Goal: Information Seeking & Learning: Learn about a topic

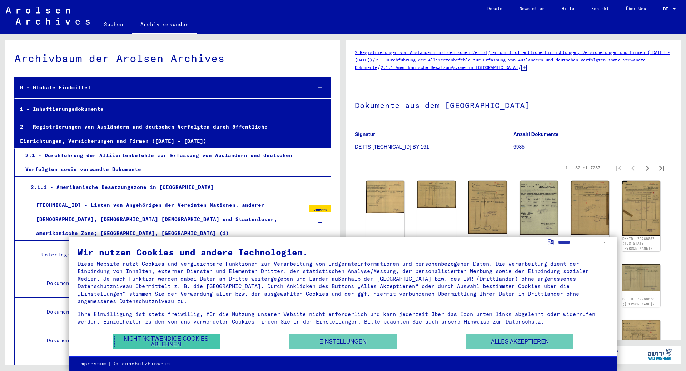
click at [170, 343] on button "Nicht notwendige Cookies ablehnen" at bounding box center [166, 341] width 107 height 15
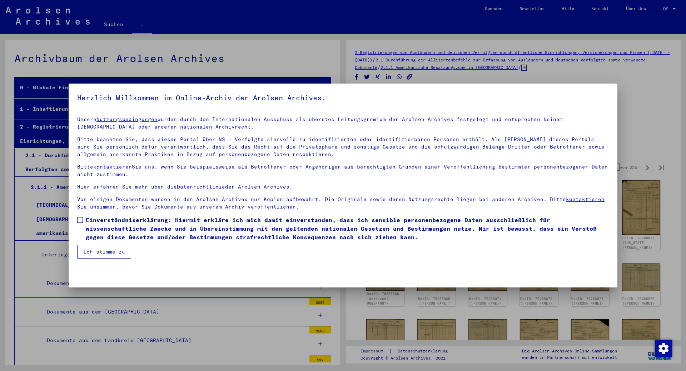
scroll to position [4648, 0]
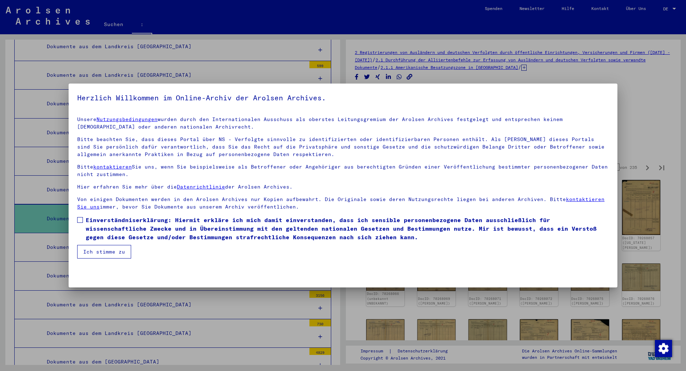
click at [78, 220] on span at bounding box center [80, 220] width 6 height 6
click at [96, 250] on font "Ich stimme zu" at bounding box center [104, 252] width 42 height 6
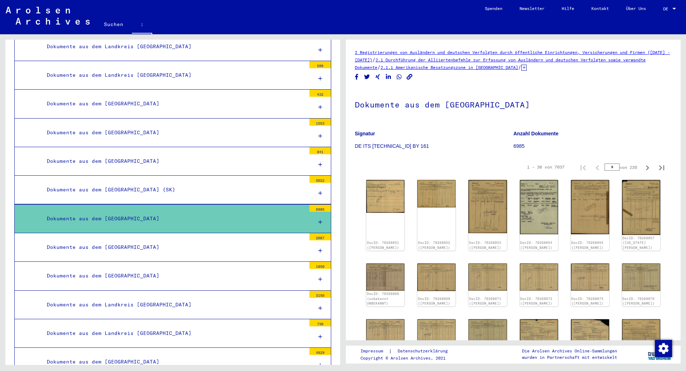
click at [291, 212] on div "Dokumente aus dem [GEOGRAPHIC_DATA]" at bounding box center [173, 219] width 264 height 14
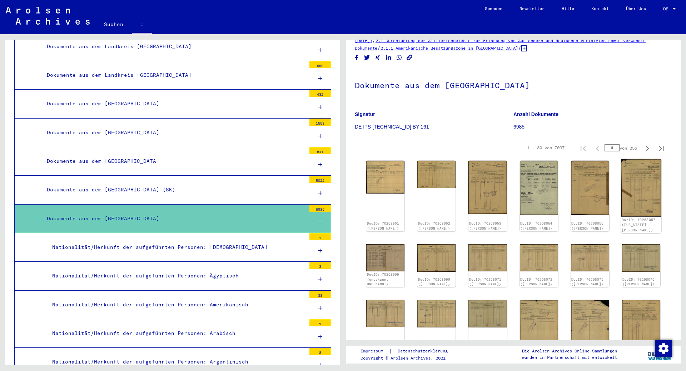
scroll to position [0, 0]
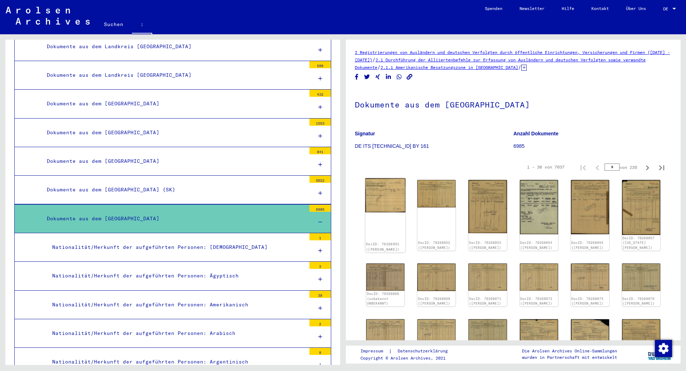
click at [390, 198] on img at bounding box center [385, 195] width 40 height 34
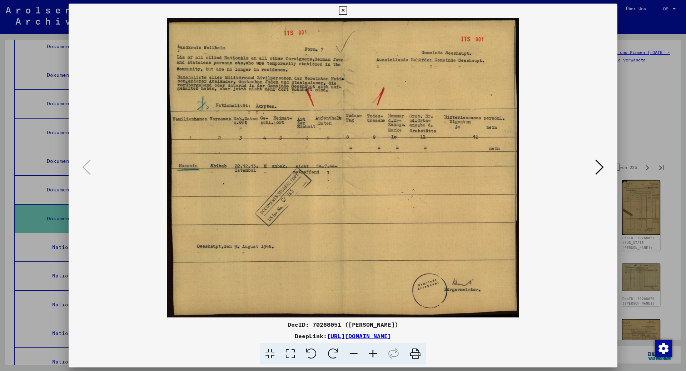
click at [600, 168] on icon at bounding box center [599, 167] width 9 height 17
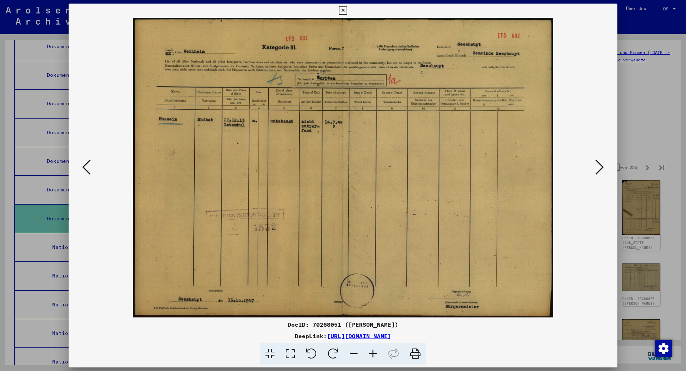
click at [600, 168] on icon at bounding box center [599, 167] width 9 height 17
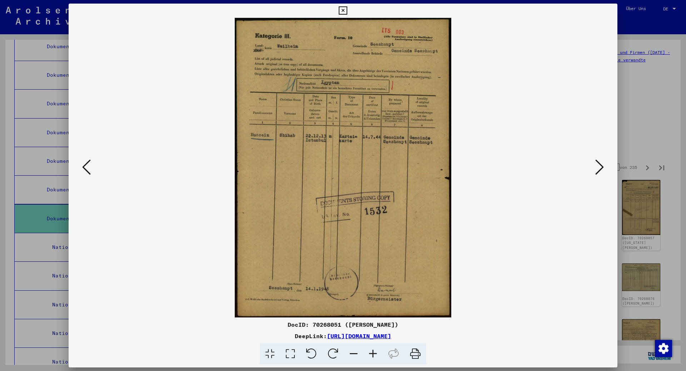
click at [600, 168] on icon at bounding box center [599, 167] width 9 height 17
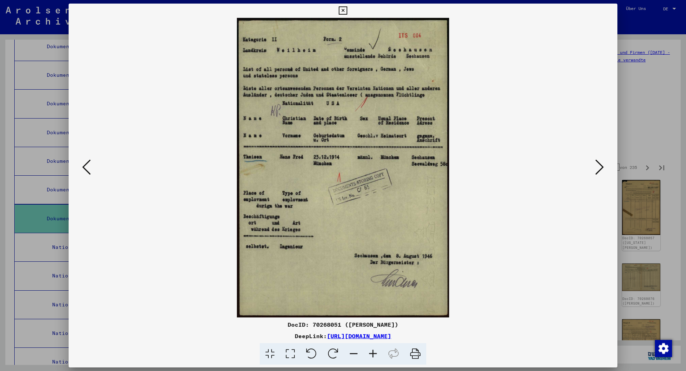
click at [600, 168] on icon at bounding box center [599, 167] width 9 height 17
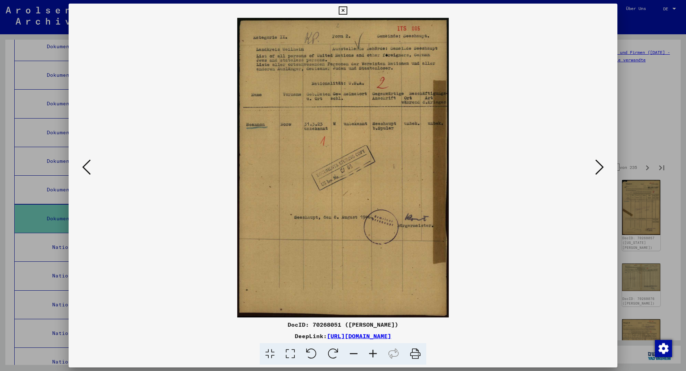
click at [600, 168] on icon at bounding box center [599, 167] width 9 height 17
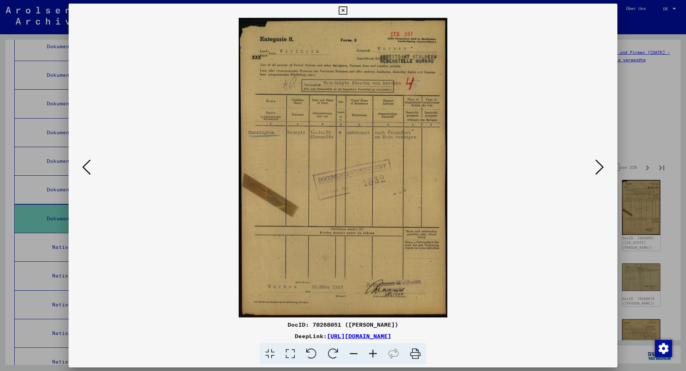
click at [600, 168] on icon at bounding box center [599, 167] width 9 height 17
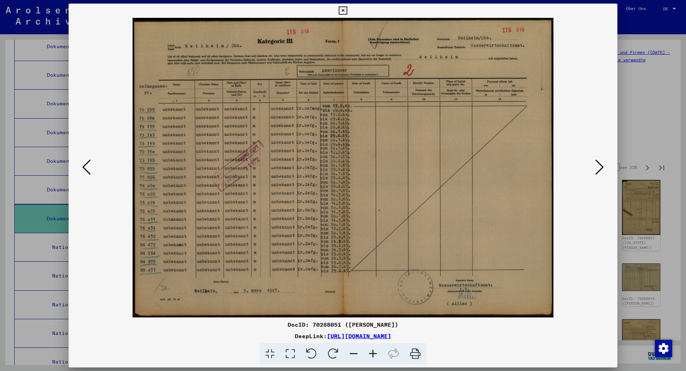
click at [600, 168] on icon at bounding box center [599, 167] width 9 height 17
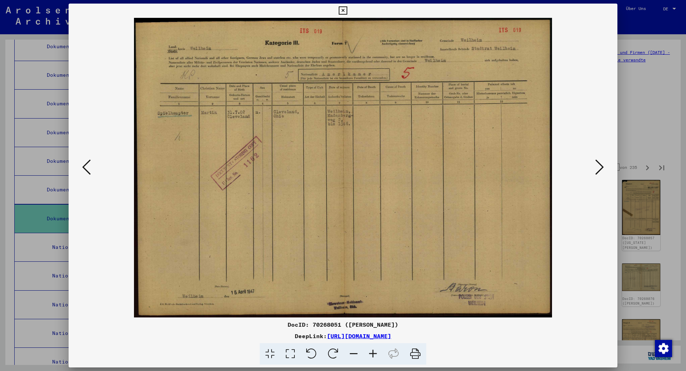
click at [600, 168] on icon at bounding box center [599, 167] width 9 height 17
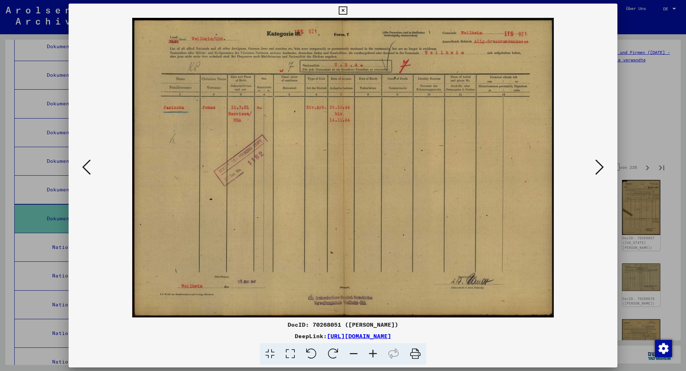
click at [600, 168] on icon at bounding box center [599, 167] width 9 height 17
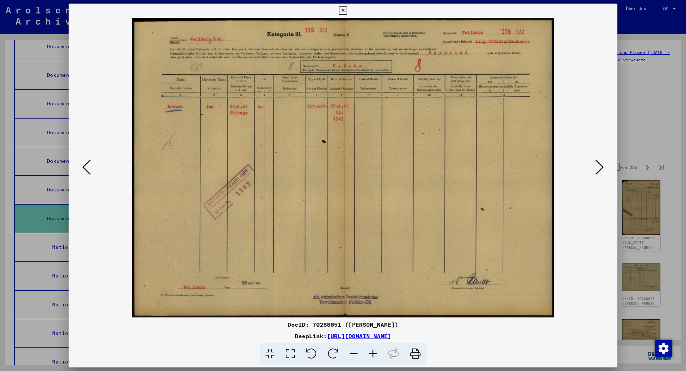
click at [600, 168] on icon at bounding box center [599, 167] width 9 height 17
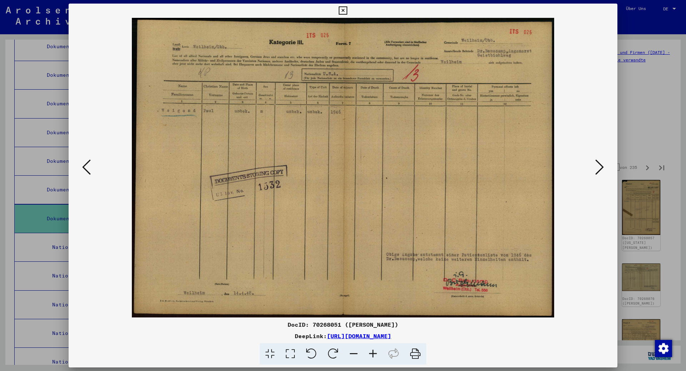
click at [600, 168] on icon at bounding box center [599, 167] width 9 height 17
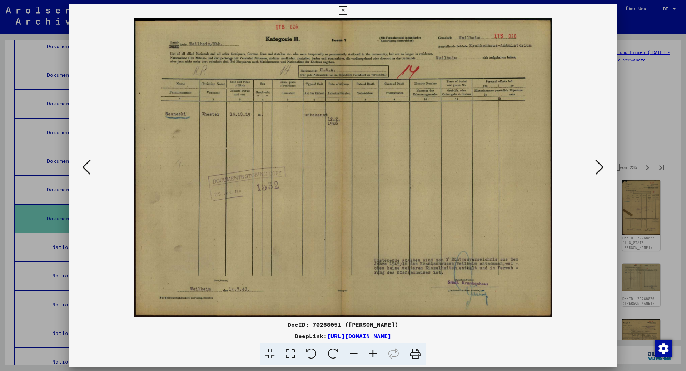
click at [600, 168] on icon at bounding box center [599, 167] width 9 height 17
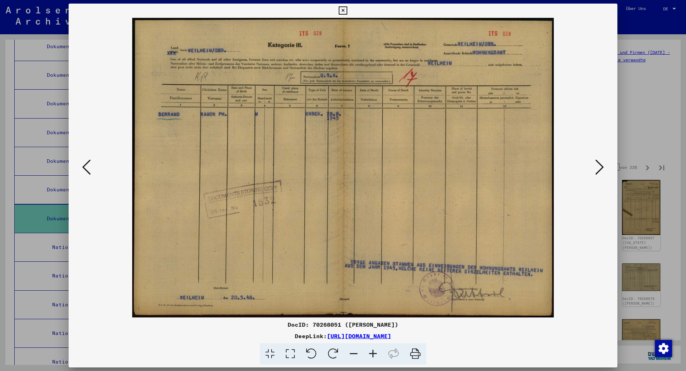
click at [600, 168] on icon at bounding box center [599, 167] width 9 height 17
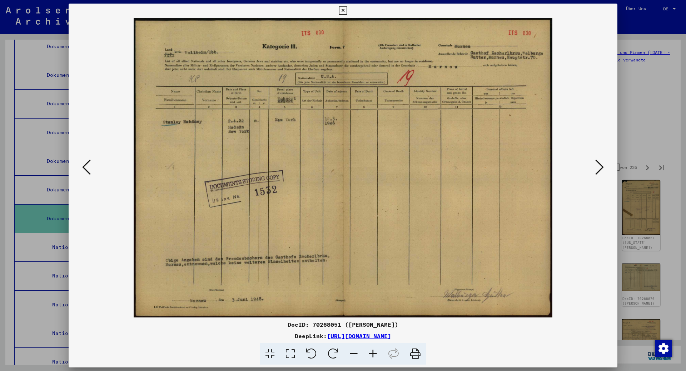
click at [600, 168] on icon at bounding box center [599, 167] width 9 height 17
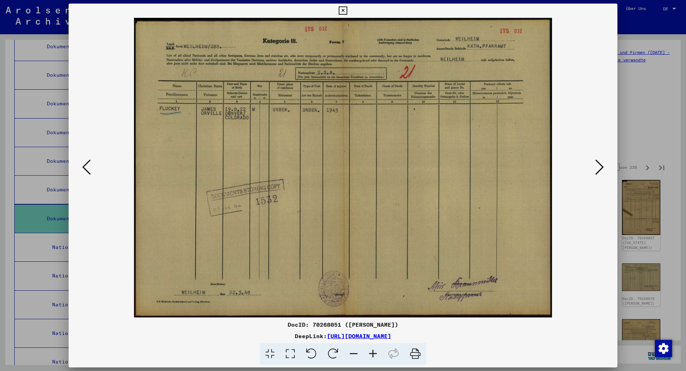
click at [600, 168] on icon at bounding box center [599, 167] width 9 height 17
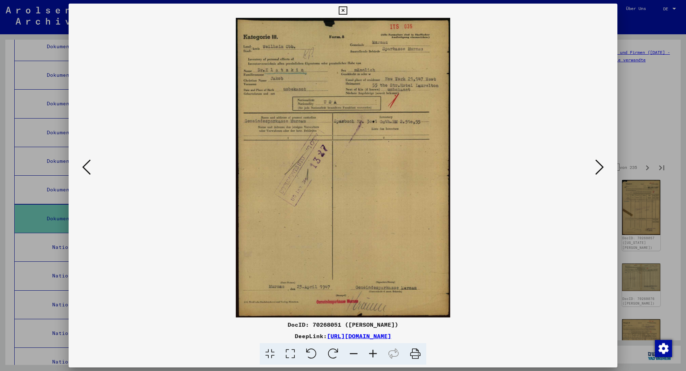
click at [600, 168] on icon at bounding box center [599, 167] width 9 height 17
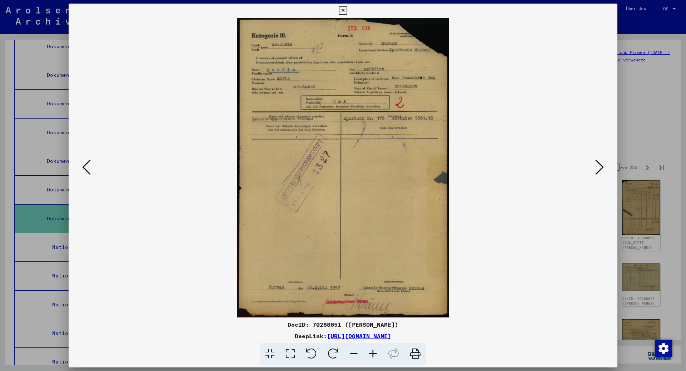
click at [600, 168] on icon at bounding box center [599, 167] width 9 height 17
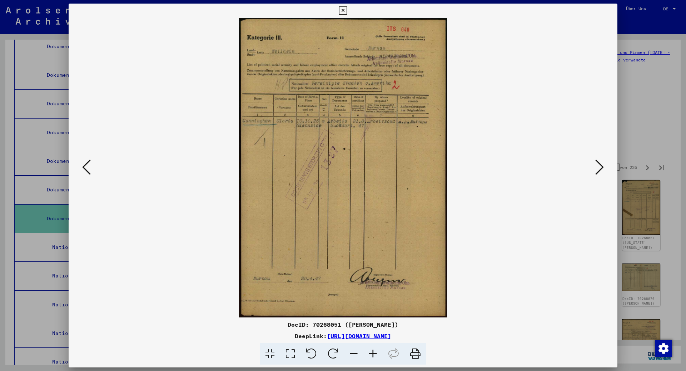
click at [600, 168] on icon at bounding box center [599, 167] width 9 height 17
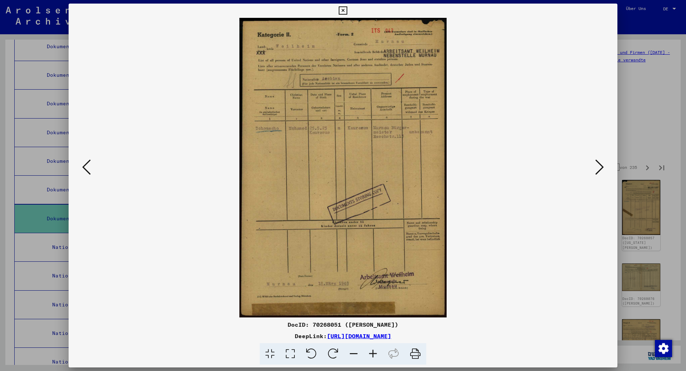
click at [600, 168] on icon at bounding box center [599, 167] width 9 height 17
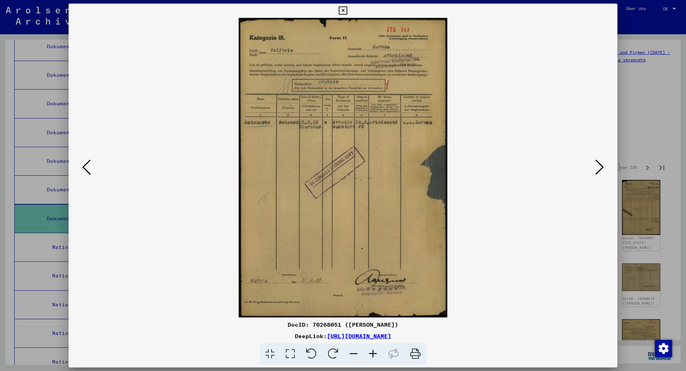
click at [600, 168] on icon at bounding box center [599, 167] width 9 height 17
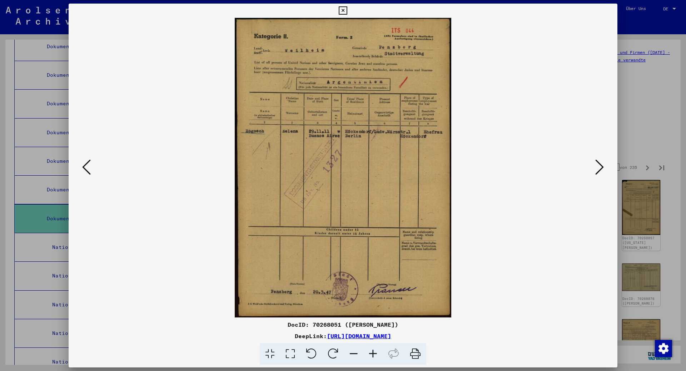
click at [600, 168] on icon at bounding box center [599, 167] width 9 height 17
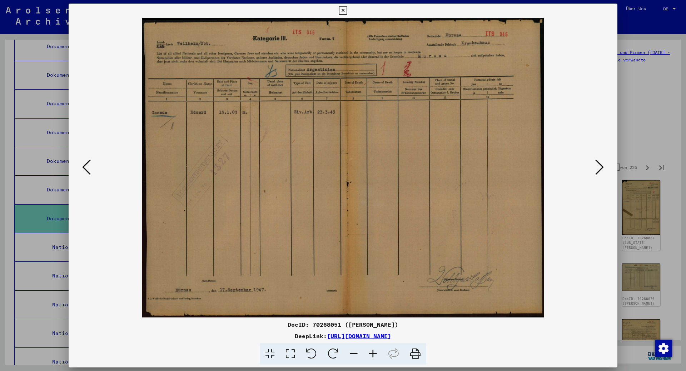
click at [600, 168] on icon at bounding box center [599, 167] width 9 height 17
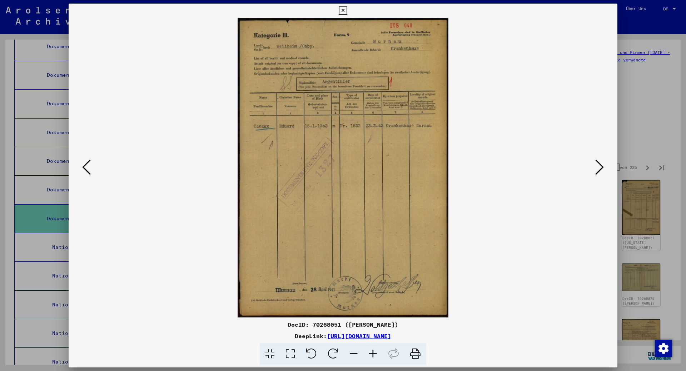
click at [600, 168] on icon at bounding box center [599, 167] width 9 height 17
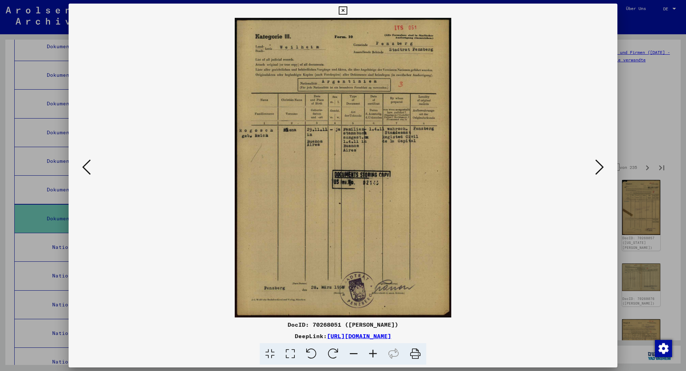
click at [600, 168] on icon at bounding box center [599, 167] width 9 height 17
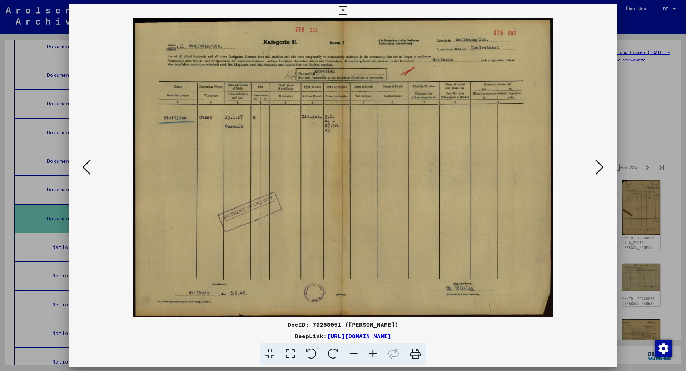
click at [600, 168] on icon at bounding box center [599, 167] width 9 height 17
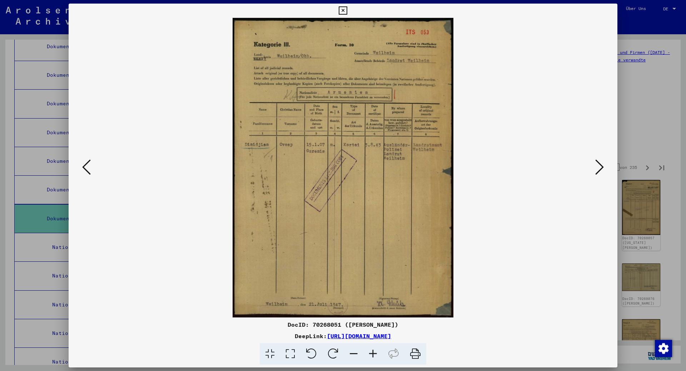
click at [600, 168] on icon at bounding box center [599, 167] width 9 height 17
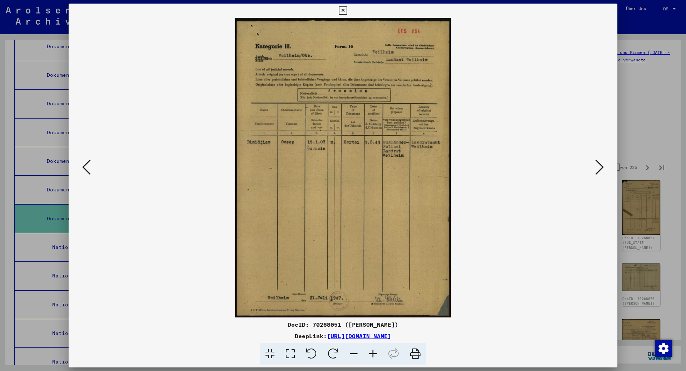
click at [600, 168] on icon at bounding box center [599, 167] width 9 height 17
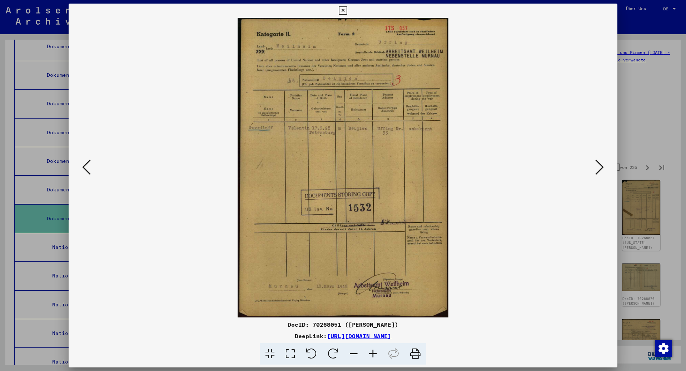
click at [600, 168] on icon at bounding box center [599, 167] width 9 height 17
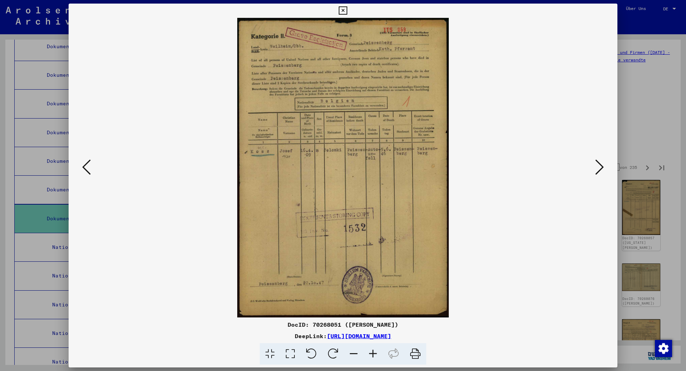
click at [600, 168] on icon at bounding box center [599, 167] width 9 height 17
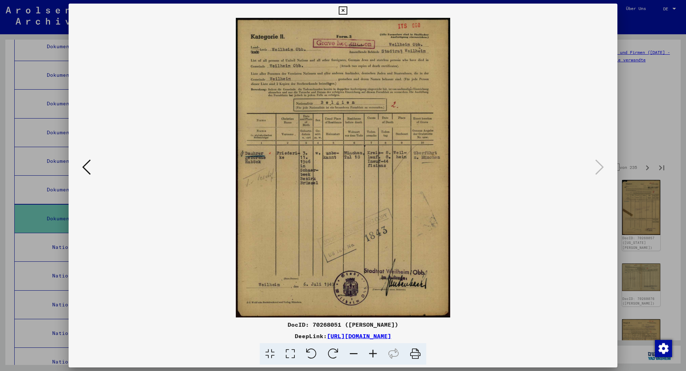
click at [342, 7] on icon at bounding box center [343, 10] width 8 height 9
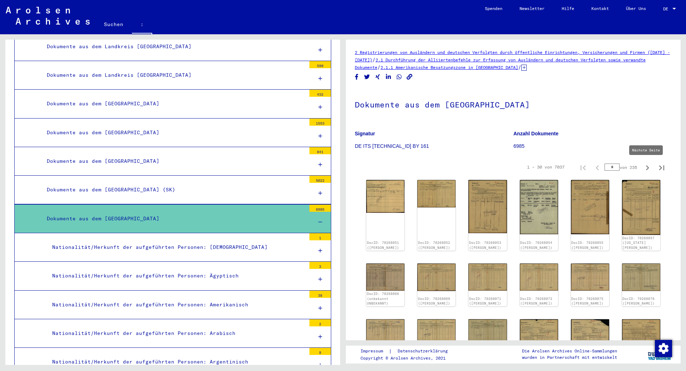
click at [642, 166] on icon "Nächste Seite" at bounding box center [647, 168] width 10 height 10
type input "*"
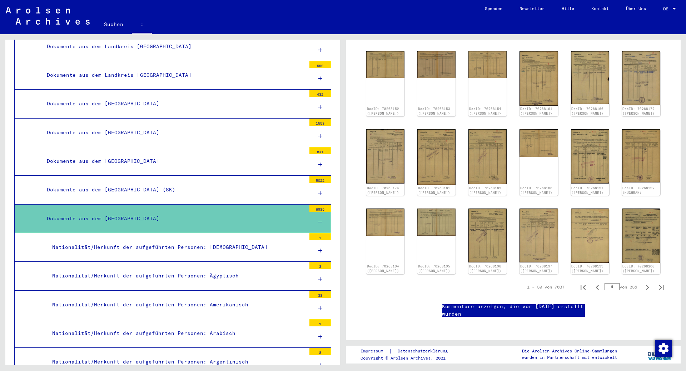
scroll to position [262, 0]
click at [642, 283] on icon "Nächste Seite" at bounding box center [647, 288] width 10 height 10
type input "*"
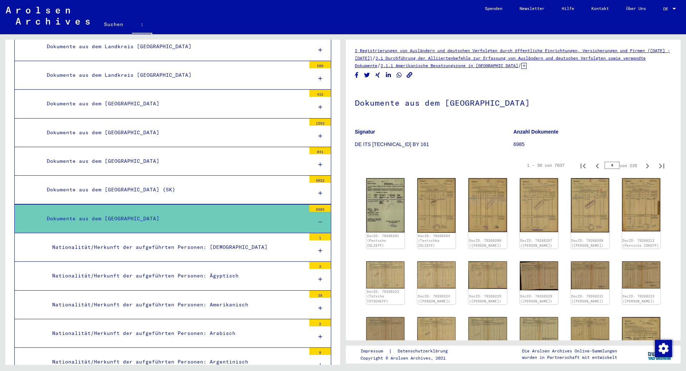
scroll to position [0, 0]
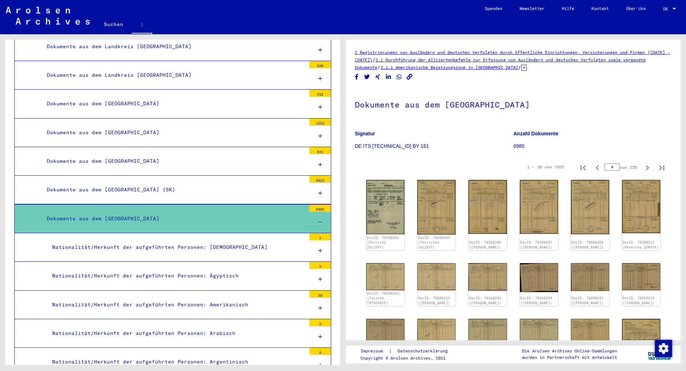
click at [316, 207] on font "6985" at bounding box center [320, 209] width 9 height 5
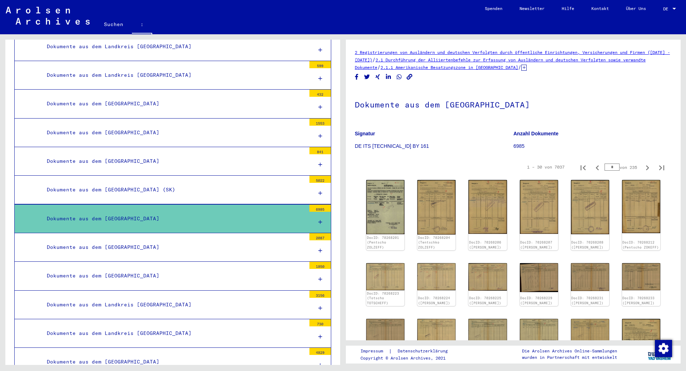
click at [316, 207] on font "6985" at bounding box center [320, 209] width 9 height 5
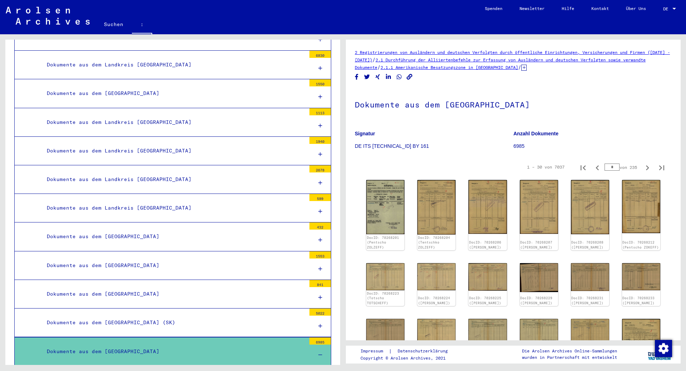
scroll to position [4458, 0]
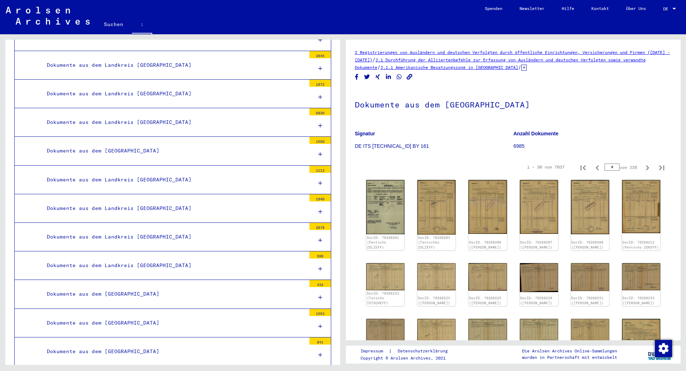
click at [114, 25] on font "Suchen" at bounding box center [113, 24] width 19 height 6
click at [154, 26] on div "Suchen :" at bounding box center [285, 25] width 381 height 19
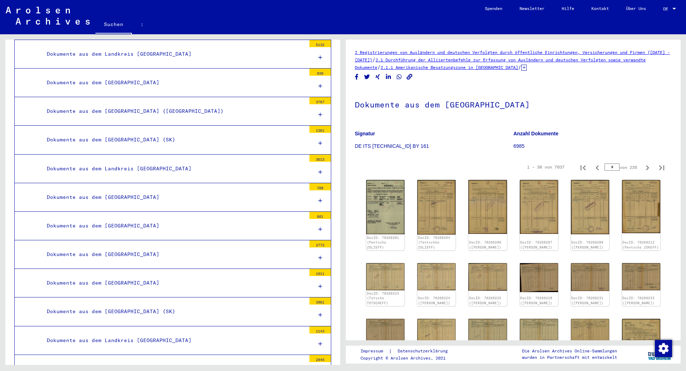
scroll to position [4079, 0]
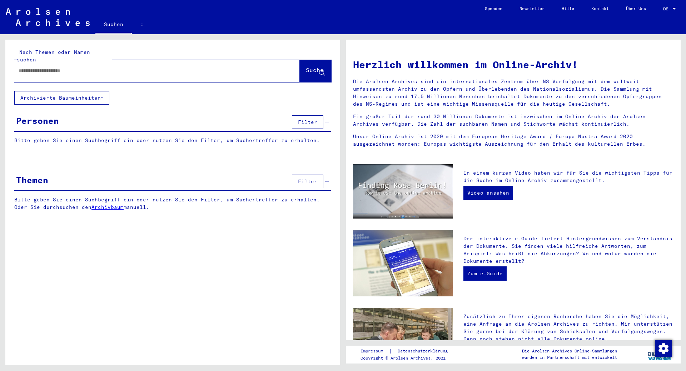
click at [116, 67] on input "text" at bounding box center [149, 71] width 260 height 8
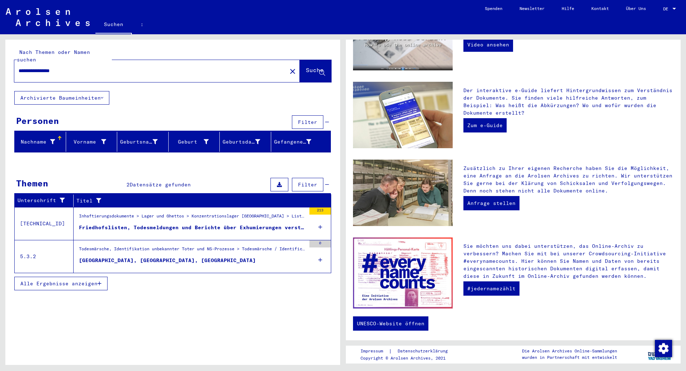
scroll to position [149, 0]
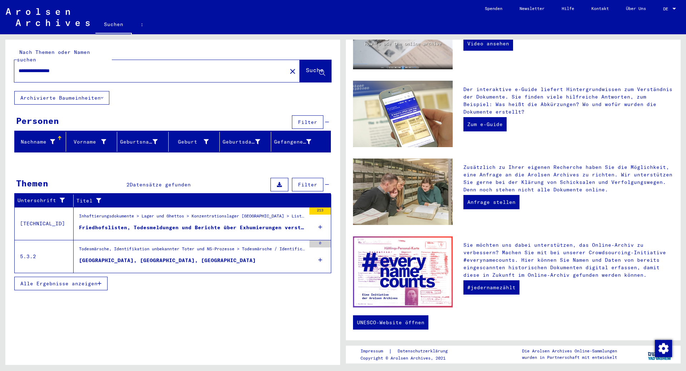
click at [245, 224] on font "Friedhofslisten, Todesmeldungen und Berichte über Exhumierungen verstorbener Hä…" at bounding box center [252, 227] width 347 height 6
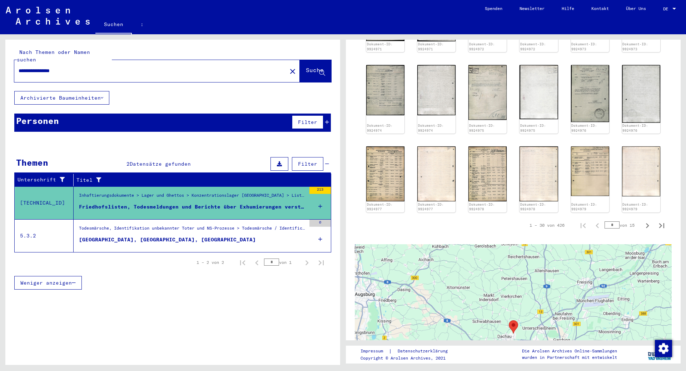
scroll to position [500, 0]
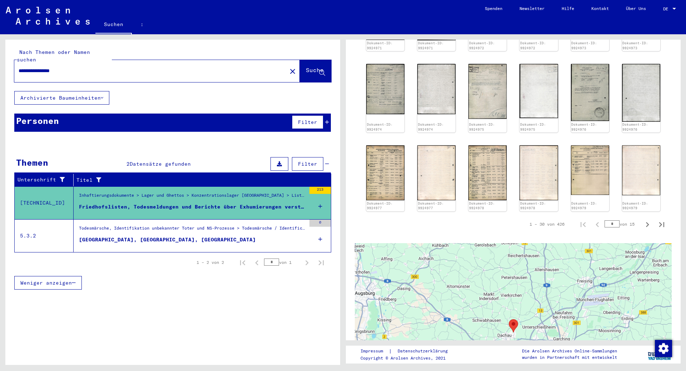
drag, startPoint x: 88, startPoint y: 61, endPoint x: 44, endPoint y: 65, distance: 44.1
click at [44, 67] on input "**********" at bounding box center [151, 71] width 264 height 8
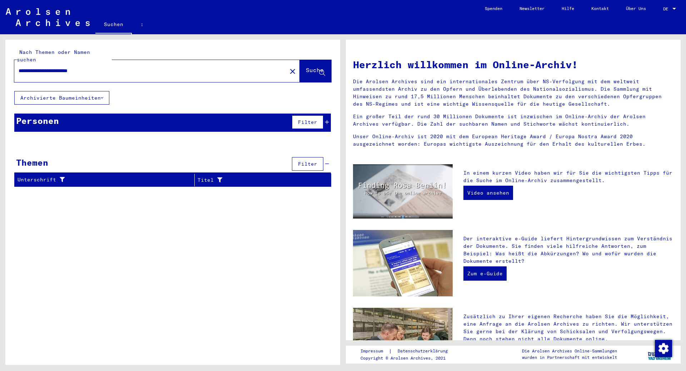
drag, startPoint x: 82, startPoint y: 63, endPoint x: 47, endPoint y: 64, distance: 35.0
click at [47, 67] on input "**********" at bounding box center [149, 71] width 260 height 8
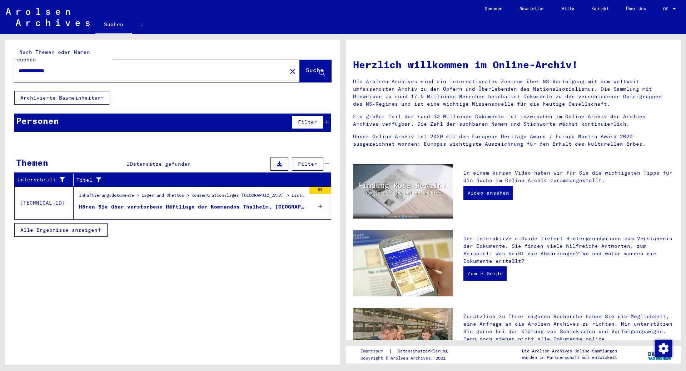
click at [134, 204] on font "Hören Sie über verstorbene Häftlinge der Kommandos Thalheim, [GEOGRAPHIC_DATA] …" at bounding box center [336, 207] width 514 height 6
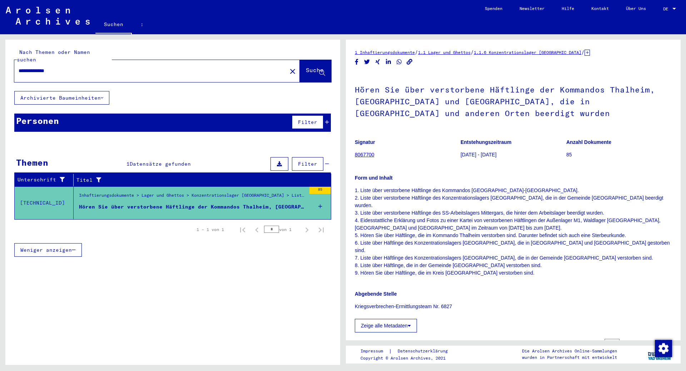
click at [67, 67] on input "**********" at bounding box center [151, 71] width 264 height 8
type input "**********"
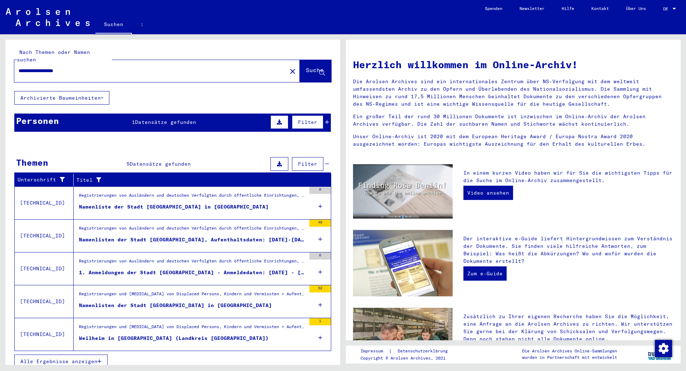
click at [26, 358] on font "Alle Ergebnisse anzeigen" at bounding box center [58, 361] width 77 height 6
click at [135, 258] on div "Registrierungen von Ausländern und deutschen Verfolgten durch öffentliche Einri…" at bounding box center [192, 263] width 227 height 10
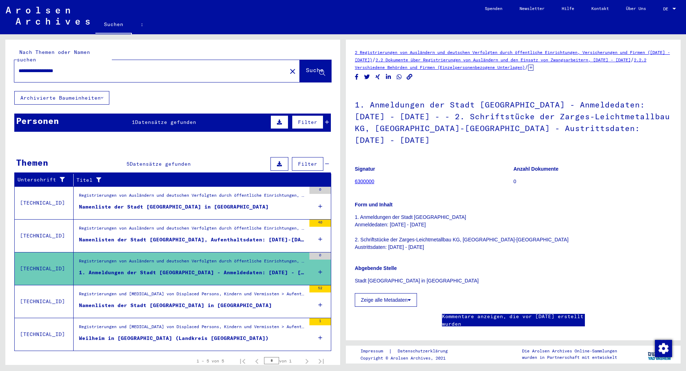
click at [358, 179] on font "6300000" at bounding box center [365, 182] width 20 height 6
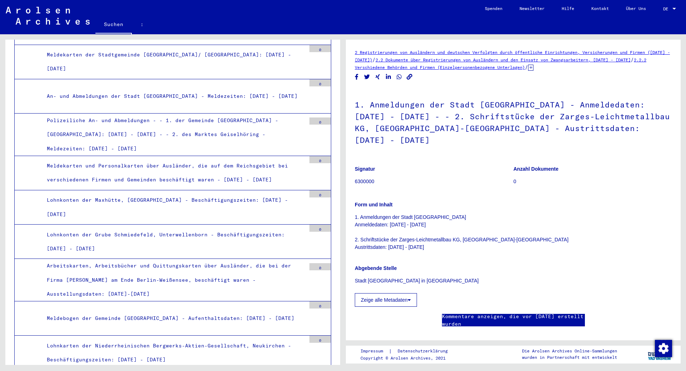
scroll to position [30595, 0]
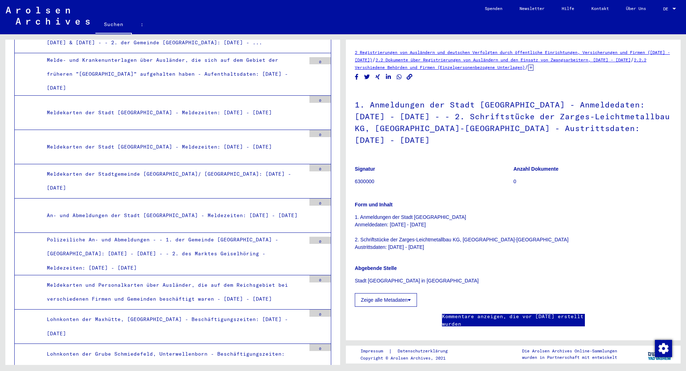
click at [117, 26] on font "Suchen" at bounding box center [113, 24] width 19 height 6
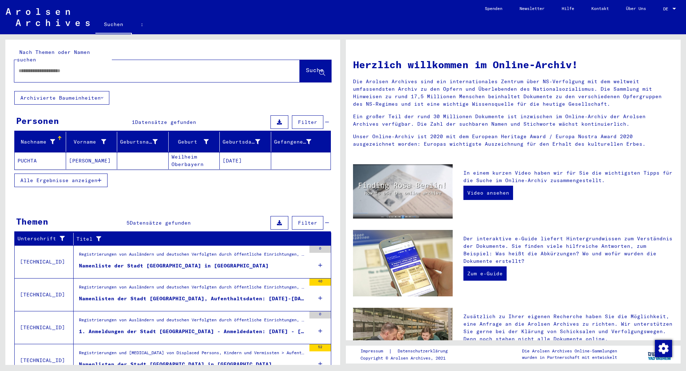
click at [126, 67] on input "text" at bounding box center [149, 71] width 260 height 8
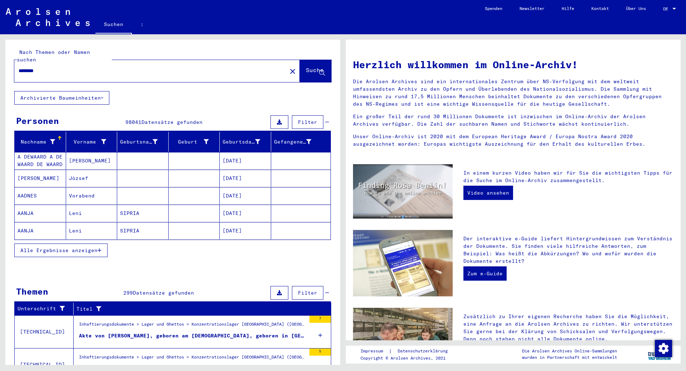
click at [312, 66] on font "Suche" at bounding box center [315, 69] width 18 height 7
click at [82, 67] on input "********" at bounding box center [149, 71] width 260 height 8
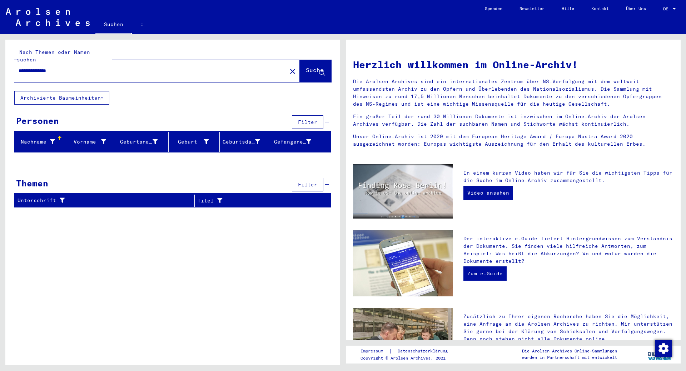
drag, startPoint x: 82, startPoint y: 64, endPoint x: 5, endPoint y: 59, distance: 77.3
click at [5, 59] on div "**********" at bounding box center [171, 199] width 343 height 331
click at [39, 67] on input "**********" at bounding box center [149, 71] width 260 height 8
click at [306, 66] on font "Suche" at bounding box center [315, 69] width 18 height 7
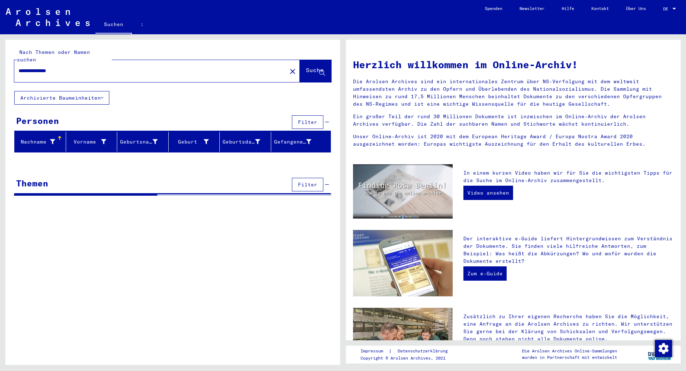
type input "********"
